Goal: Task Accomplishment & Management: Manage account settings

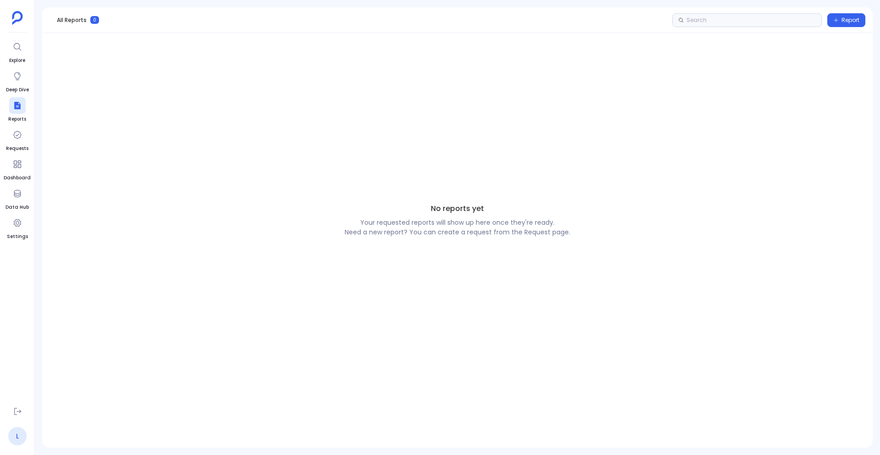
click at [17, 433] on link "L" at bounding box center [17, 436] width 18 height 18
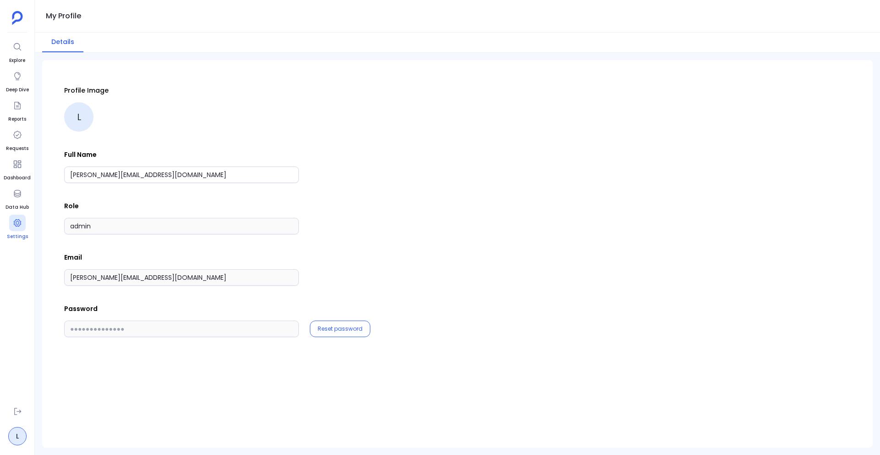
click at [15, 235] on span "Settings" at bounding box center [17, 236] width 21 height 7
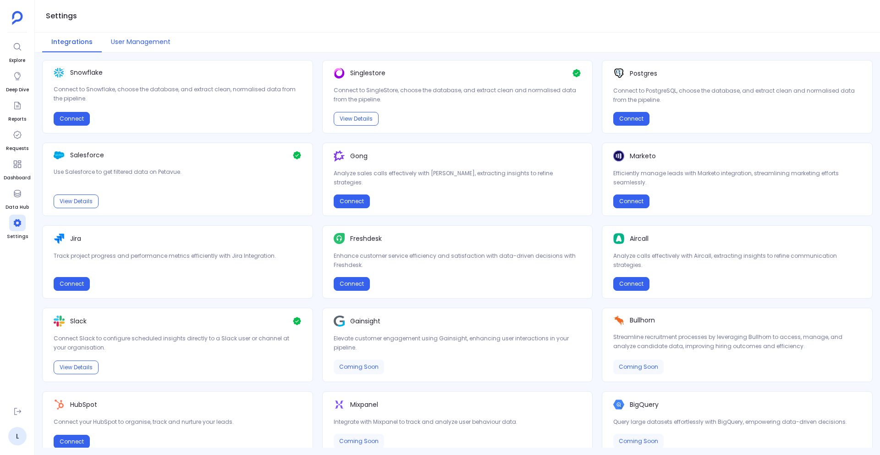
click at [156, 41] on button "User Management" at bounding box center [141, 43] width 78 height 20
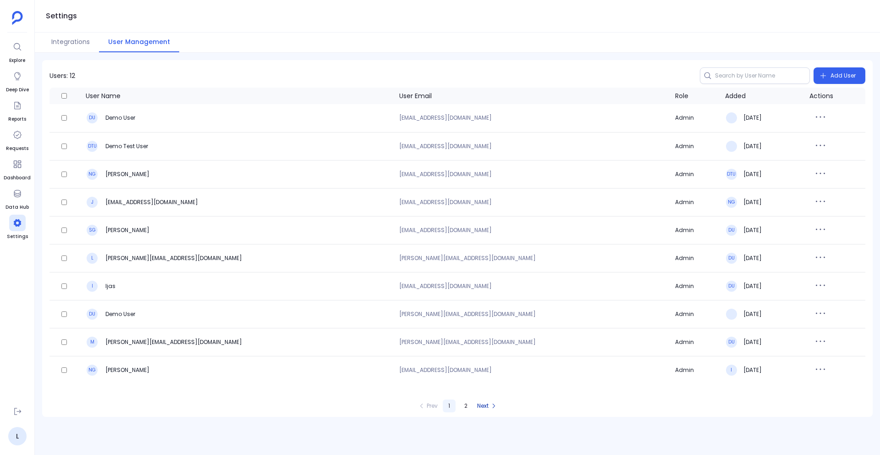
click at [478, 405] on button "Next" at bounding box center [487, 406] width 22 height 22
click at [24, 434] on link "L" at bounding box center [17, 436] width 18 height 18
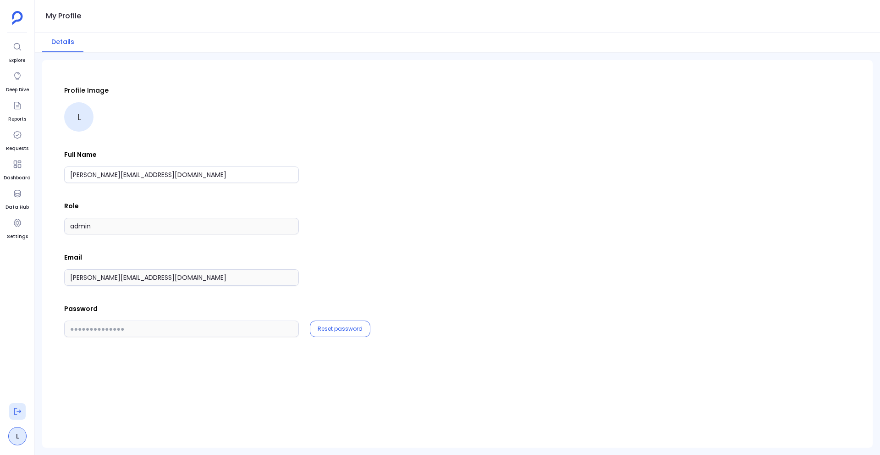
click at [16, 417] on button at bounding box center [17, 411] width 16 height 16
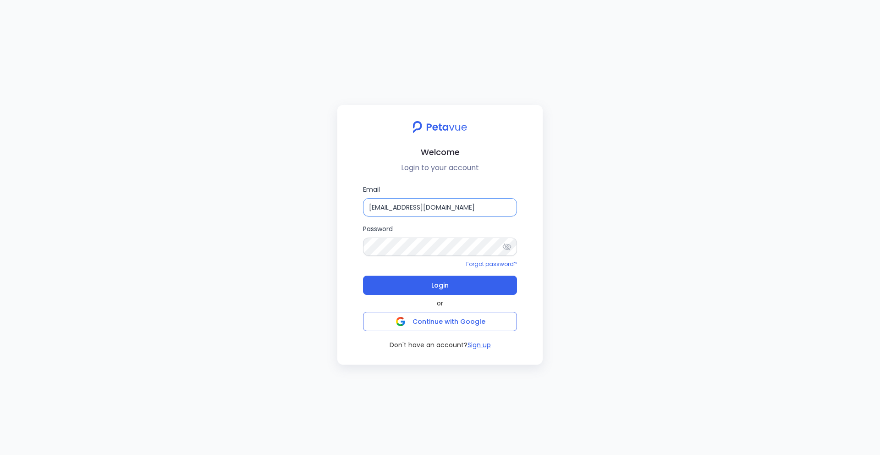
click at [447, 209] on input "demo+mark_sales@petavue.com" at bounding box center [440, 207] width 154 height 18
type input "lisha2@petavue.com"
click at [506, 247] on icon at bounding box center [506, 246] width 9 height 9
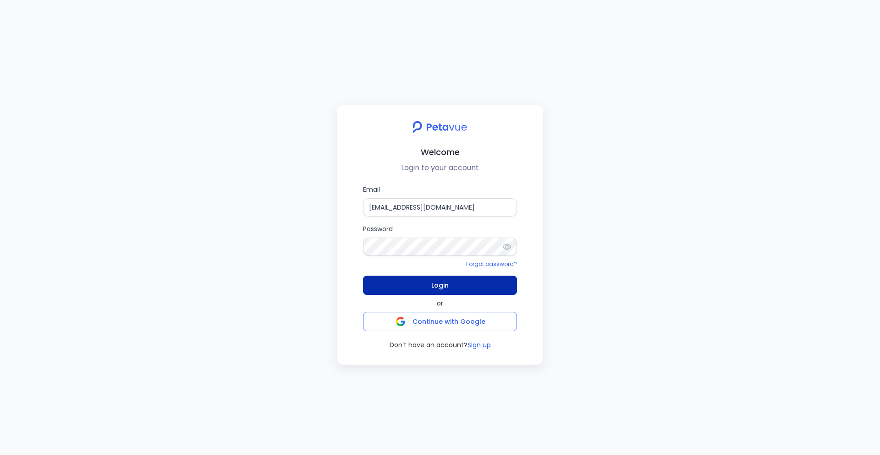
click at [426, 281] on button "Login" at bounding box center [440, 284] width 154 height 19
